Goal: Task Accomplishment & Management: Use online tool/utility

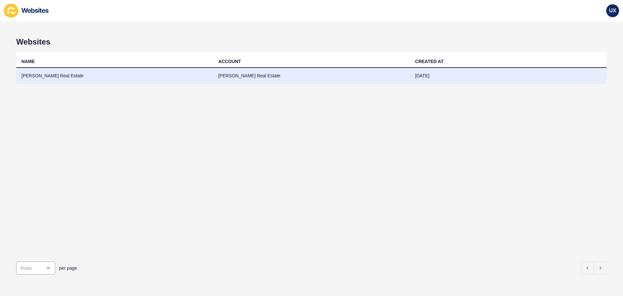
click at [181, 78] on td "[PERSON_NAME] Real Estate" at bounding box center [114, 76] width 197 height 16
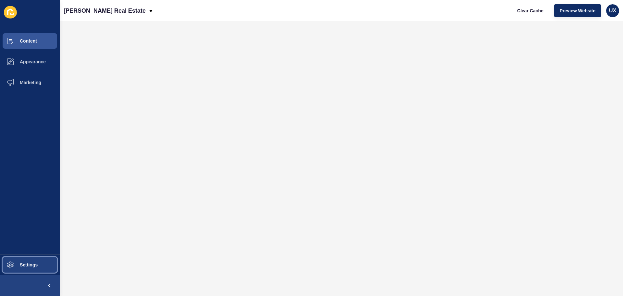
click at [19, 265] on span "Settings" at bounding box center [18, 264] width 39 height 5
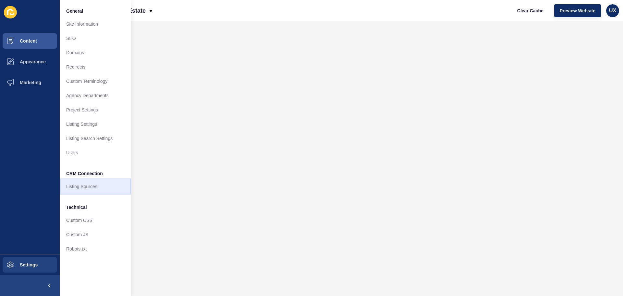
click at [80, 185] on link "Listing Sources" at bounding box center [95, 186] width 71 height 14
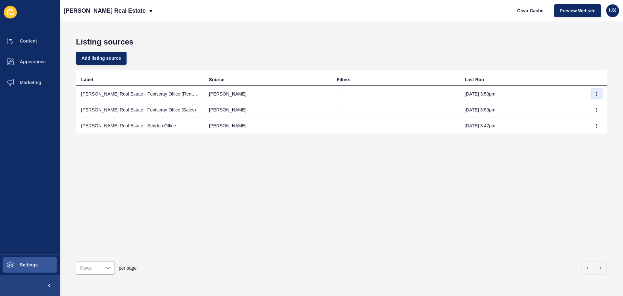
click at [597, 94] on icon "button" at bounding box center [597, 93] width 0 height 3
click at [588, 109] on link "Sync now" at bounding box center [573, 107] width 45 height 14
click at [592, 109] on button "button" at bounding box center [597, 109] width 10 height 9
click at [581, 119] on link "Sync now" at bounding box center [573, 123] width 45 height 14
